Goal: Task Accomplishment & Management: Manage account settings

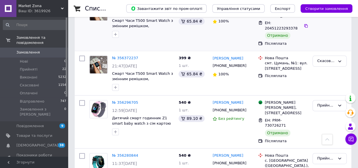
scroll to position [1413, 0]
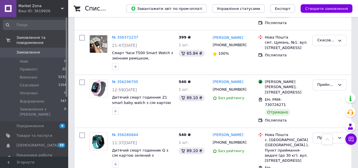
click at [36, 50] on span "Замовлення" at bounding box center [27, 52] width 23 height 5
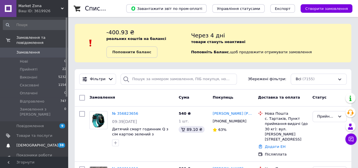
click at [55, 142] on span "38 0" at bounding box center [60, 144] width 16 height 5
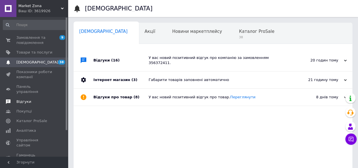
scroll to position [0, 2]
click at [48, 45] on span "Замовлення та повідомлення" at bounding box center [34, 40] width 36 height 10
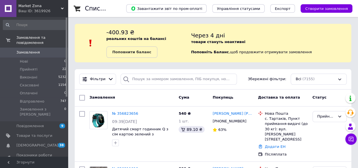
click at [42, 50] on span "Замовлення" at bounding box center [34, 52] width 36 height 5
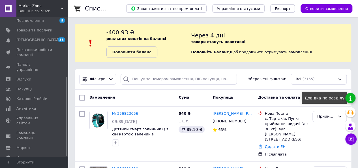
click at [348, 97] on link at bounding box center [350, 98] width 10 height 10
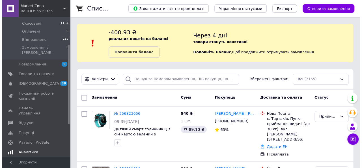
scroll to position [49, 0]
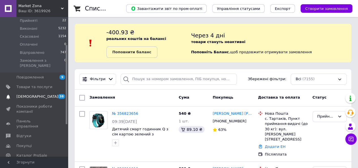
click at [38, 94] on span "[DEMOGRAPHIC_DATA]" at bounding box center [34, 96] width 36 height 5
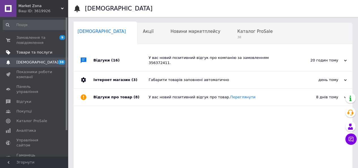
click at [32, 53] on span "Товари та послуги" at bounding box center [34, 52] width 36 height 5
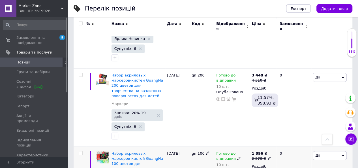
scroll to position [57, 0]
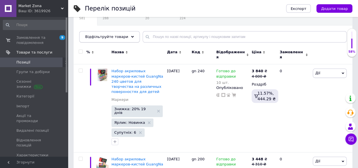
click at [112, 36] on span "Відфільтруйте товари" at bounding box center [106, 36] width 43 height 4
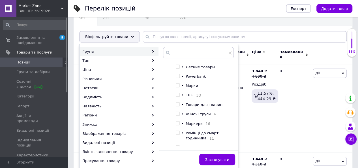
scroll to position [37, 0]
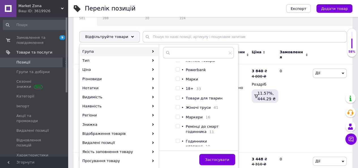
click at [193, 119] on span "Маркери" at bounding box center [193, 117] width 17 height 4
checkbox input "true"
click at [220, 156] on button "Застосувати" at bounding box center [217, 158] width 36 height 11
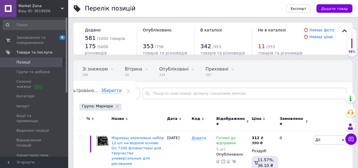
click at [79, 116] on input "checkbox" at bounding box center [81, 118] width 4 height 4
checkbox input "true"
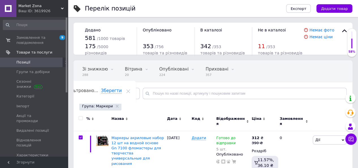
checkbox input "true"
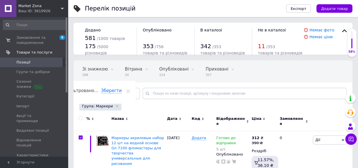
checkbox input "true"
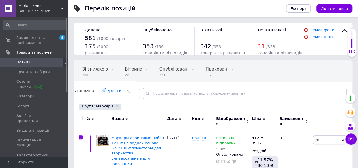
checkbox input "true"
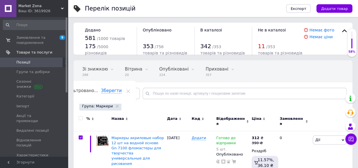
checkbox input "true"
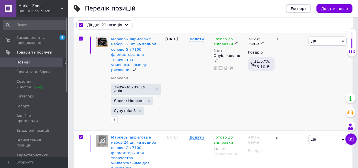
scroll to position [113, 0]
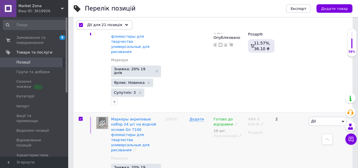
click at [79, 117] on input "checkbox" at bounding box center [81, 119] width 4 height 4
checkbox input "false"
checkbox input "true"
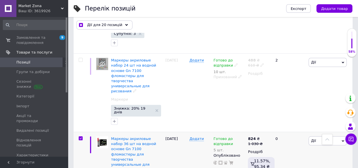
scroll to position [198, 0]
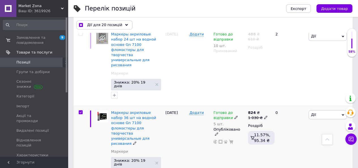
click at [80, 110] on input "checkbox" at bounding box center [81, 112] width 4 height 4
checkbox input "false"
checkbox input "true"
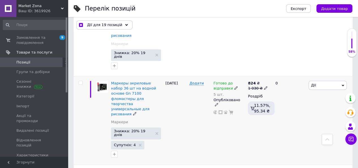
scroll to position [254, 0]
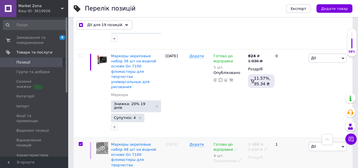
click at [80, 142] on input "checkbox" at bounding box center [81, 144] width 4 height 4
checkbox input "false"
checkbox input "true"
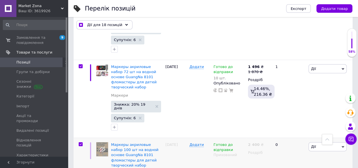
scroll to position [814, 0]
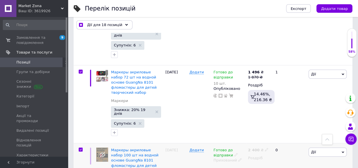
click at [79, 148] on input "checkbox" at bounding box center [81, 150] width 4 height 4
checkbox input "false"
checkbox input "true"
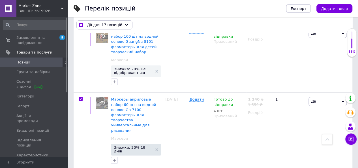
scroll to position [927, 0]
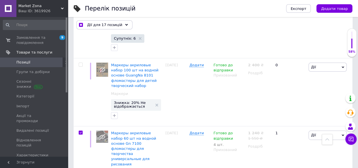
checkbox input "false"
checkbox input "true"
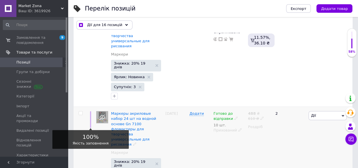
scroll to position [136, 0]
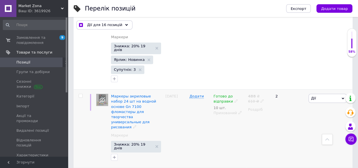
click at [79, 94] on input "checkbox" at bounding box center [81, 96] width 4 height 4
checkbox input "true"
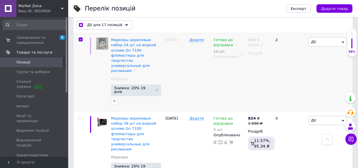
scroll to position [192, 0]
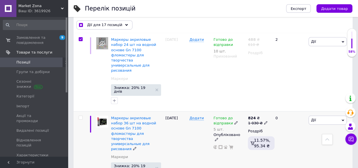
click at [79, 116] on input "checkbox" at bounding box center [81, 118] width 4 height 4
checkbox input "true"
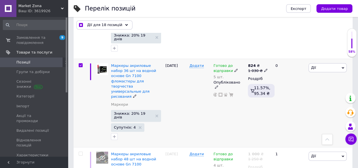
scroll to position [277, 0]
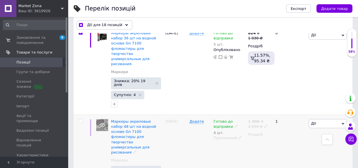
click at [83, 119] on div at bounding box center [80, 121] width 11 height 4
checkbox input "true"
click at [82, 119] on span at bounding box center [81, 121] width 4 height 4
click at [82, 119] on input "checkbox" at bounding box center [81, 121] width 4 height 4
checkbox input "true"
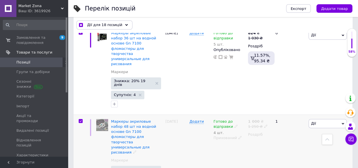
checkbox input "true"
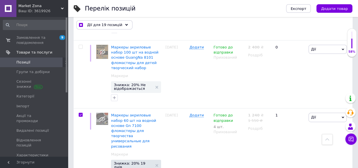
checkbox input "true"
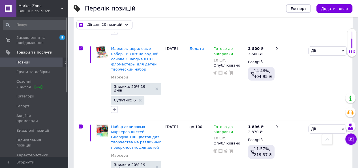
scroll to position [1476, 0]
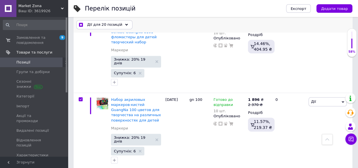
click at [99, 24] on span "Дії для 20 позицій" at bounding box center [104, 24] width 35 height 5
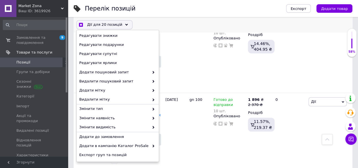
scroll to position [66, 0]
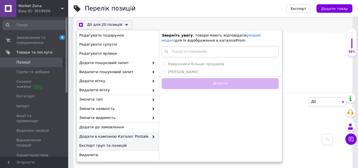
click at [119, 144] on span "Експорт груп та позицій" at bounding box center [116, 145] width 75 height 5
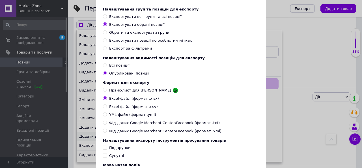
scroll to position [0, 0]
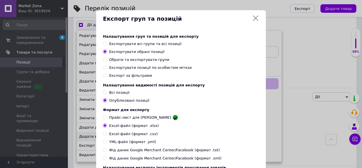
click at [258, 16] on div "Експорт груп та позицій" at bounding box center [181, 18] width 170 height 17
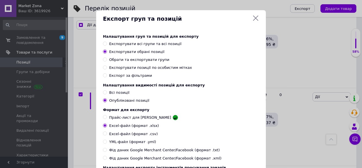
click at [257, 16] on icon at bounding box center [255, 18] width 7 height 7
checkbox input "true"
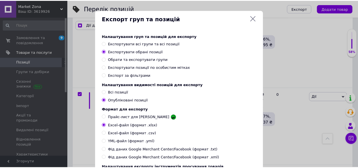
scroll to position [0, 20]
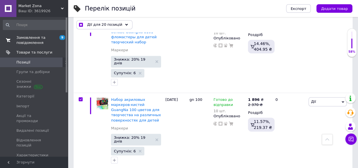
click at [42, 39] on span "Замовлення та повідомлення" at bounding box center [34, 40] width 36 height 10
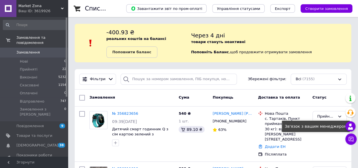
click at [354, 127] on div at bounding box center [350, 126] width 10 height 10
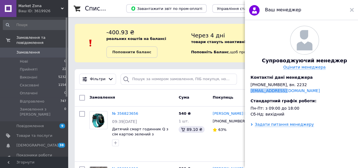
drag, startPoint x: 285, startPoint y: 94, endPoint x: 249, endPoint y: 95, distance: 36.8
click at [249, 95] on div "Супроводжуючий менеджер Оцінити менеджера Контактні дані менеджера [PHONE_NUMBE…" at bounding box center [303, 71] width 119 height 90
copy link "[EMAIL_ADDRESS][DOMAIN_NAME]"
click at [353, 9] on div "Ваш менеджер" at bounding box center [300, 10] width 113 height 20
click at [353, 15] on div at bounding box center [351, 9] width 4 height 11
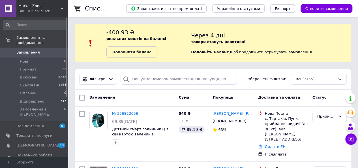
click at [33, 50] on span "Замовлення" at bounding box center [27, 52] width 23 height 5
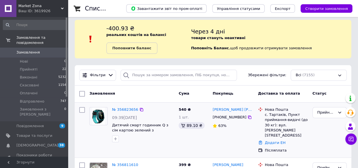
scroll to position [57, 0]
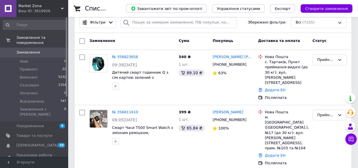
click at [46, 50] on span "Замовлення" at bounding box center [34, 52] width 36 height 5
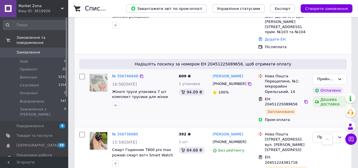
scroll to position [198, 0]
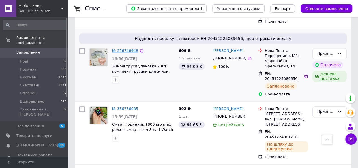
click at [120, 48] on link "№ 356746948" at bounding box center [125, 50] width 26 height 4
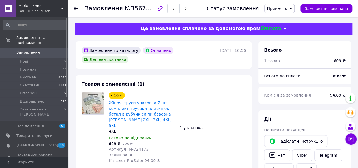
click at [122, 59] on div "Замовлення з каталогу Оплачено Дешева доставка [DATE] 16:56" at bounding box center [164, 54] width 176 height 27
click at [77, 8] on use at bounding box center [75, 8] width 5 height 5
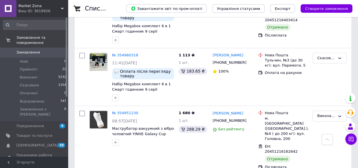
scroll to position [3533, 0]
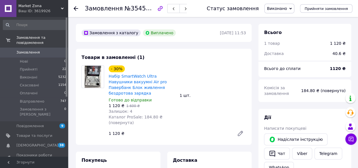
scroll to position [15, 0]
click at [75, 8] on use at bounding box center [75, 8] width 5 height 5
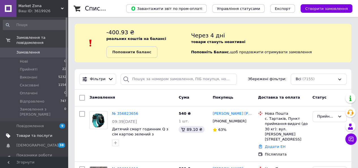
click at [49, 133] on span "Товари та послуги" at bounding box center [34, 135] width 36 height 5
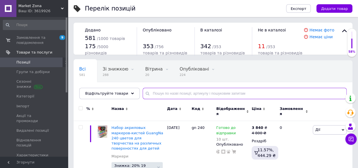
click at [160, 96] on input "text" at bounding box center [244, 93] width 204 height 11
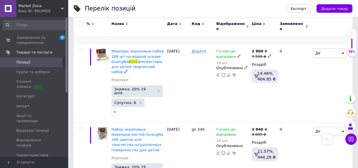
scroll to position [735, 0]
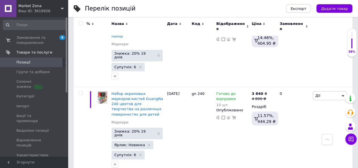
type input "8101"
